Goal: Task Accomplishment & Management: Use online tool/utility

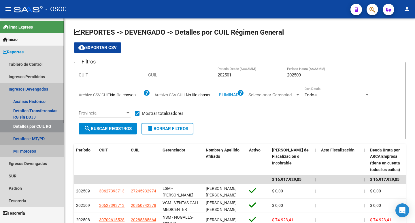
click at [35, 137] on link "Detalles - MT/PD" at bounding box center [32, 138] width 64 height 12
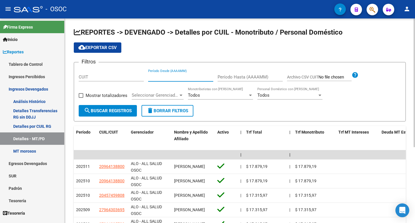
click at [179, 79] on input "Período Desde (AAAAMM)" at bounding box center [180, 76] width 65 height 5
type input "0"
type input "202501"
click at [247, 76] on input "Período Hasta (AAAAMM)" at bounding box center [250, 76] width 65 height 5
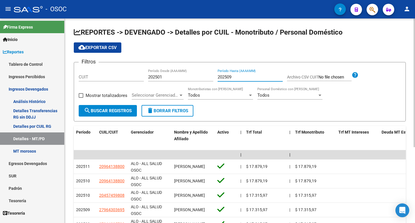
type input "202509"
click at [79, 95] on span at bounding box center [81, 95] width 5 height 5
click at [81, 98] on input "Mostrar totalizadores" at bounding box center [81, 98] width 0 height 0
checkbox input "true"
click at [389, 36] on h1 "REPORTES -> DEVENGADO -> Detalles por CUIL - Monotributo / Personal Doméstico" at bounding box center [240, 33] width 332 height 10
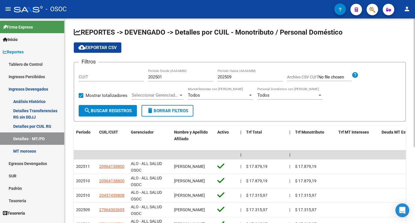
click at [337, 76] on input "Archivo CSV CUIT" at bounding box center [335, 77] width 33 height 5
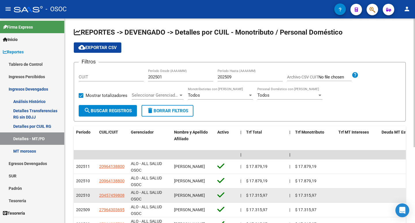
type input "C:\fakepath\archivo para filtrar en SAAS .csv"
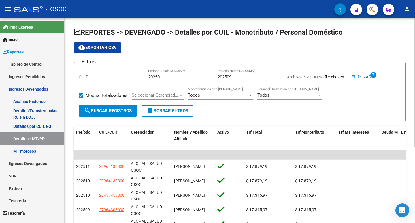
click at [110, 108] on span "search Buscar Registros" at bounding box center [108, 110] width 48 height 5
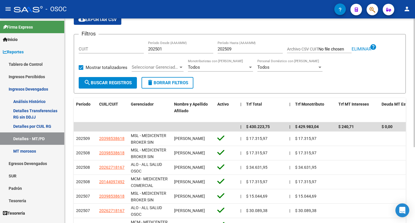
scroll to position [120, 0]
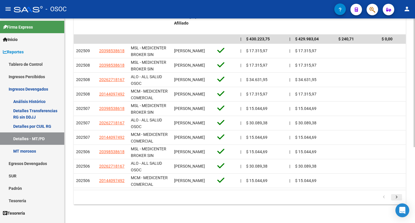
click at [397, 198] on icon "go to next page" at bounding box center [396, 197] width 7 height 7
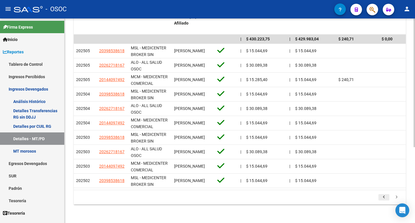
click at [384, 199] on icon "go to previous page" at bounding box center [383, 197] width 7 height 7
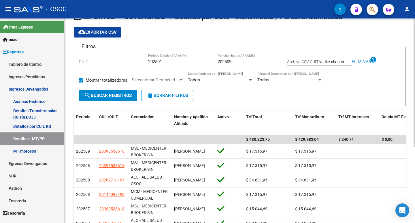
scroll to position [0, 0]
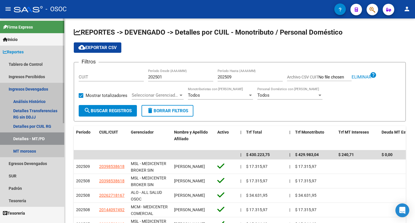
click at [48, 137] on link "Detalles - MT/PD" at bounding box center [32, 138] width 64 height 12
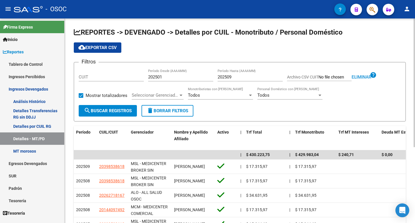
click at [361, 75] on span "Eliminar" at bounding box center [362, 76] width 20 height 5
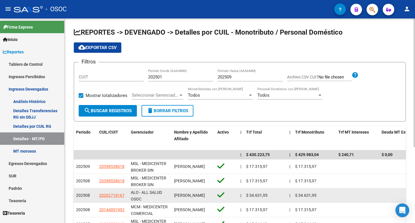
type input "C:\fakepath\archivo para filtrar en SAAS .csv"
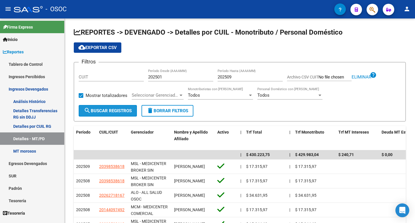
click at [121, 111] on span "search Buscar Registros" at bounding box center [108, 110] width 48 height 5
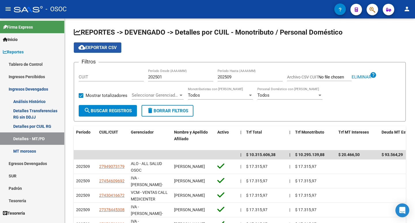
click at [110, 45] on span "cloud_download Exportar CSV" at bounding box center [97, 47] width 38 height 5
drag, startPoint x: 375, startPoint y: 35, endPoint x: 375, endPoint y: 17, distance: 18.5
click at [375, 33] on h1 "REPORTES -> DEVENGADO -> Detalles por CUIL - Monotributo / Personal Doméstico" at bounding box center [240, 33] width 332 height 10
